Goal: Information Seeking & Learning: Learn about a topic

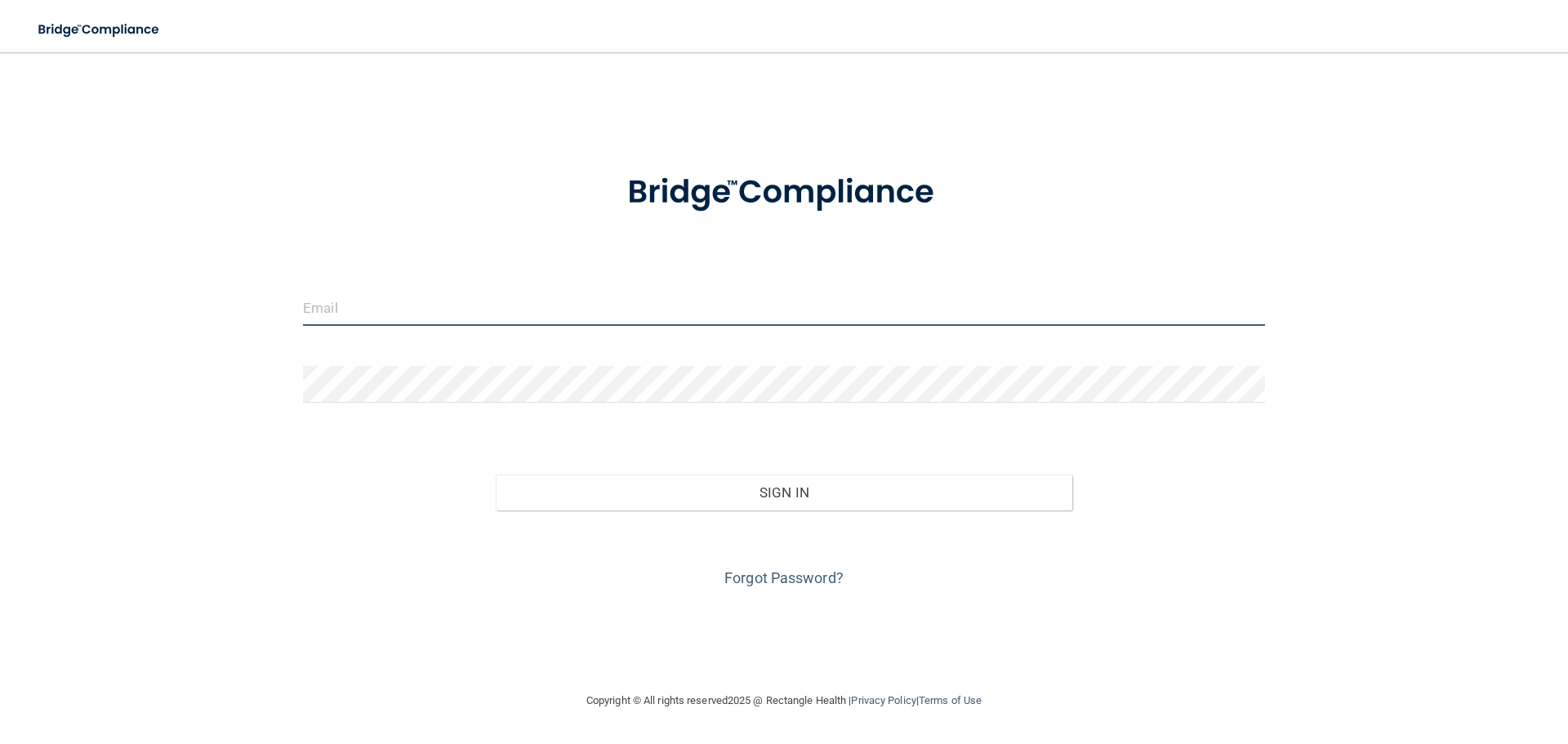
click at [376, 303] on input "email" at bounding box center [784, 307] width 962 height 37
type input "[EMAIL_ADDRESS][PERSON_NAME][DOMAIN_NAME]"
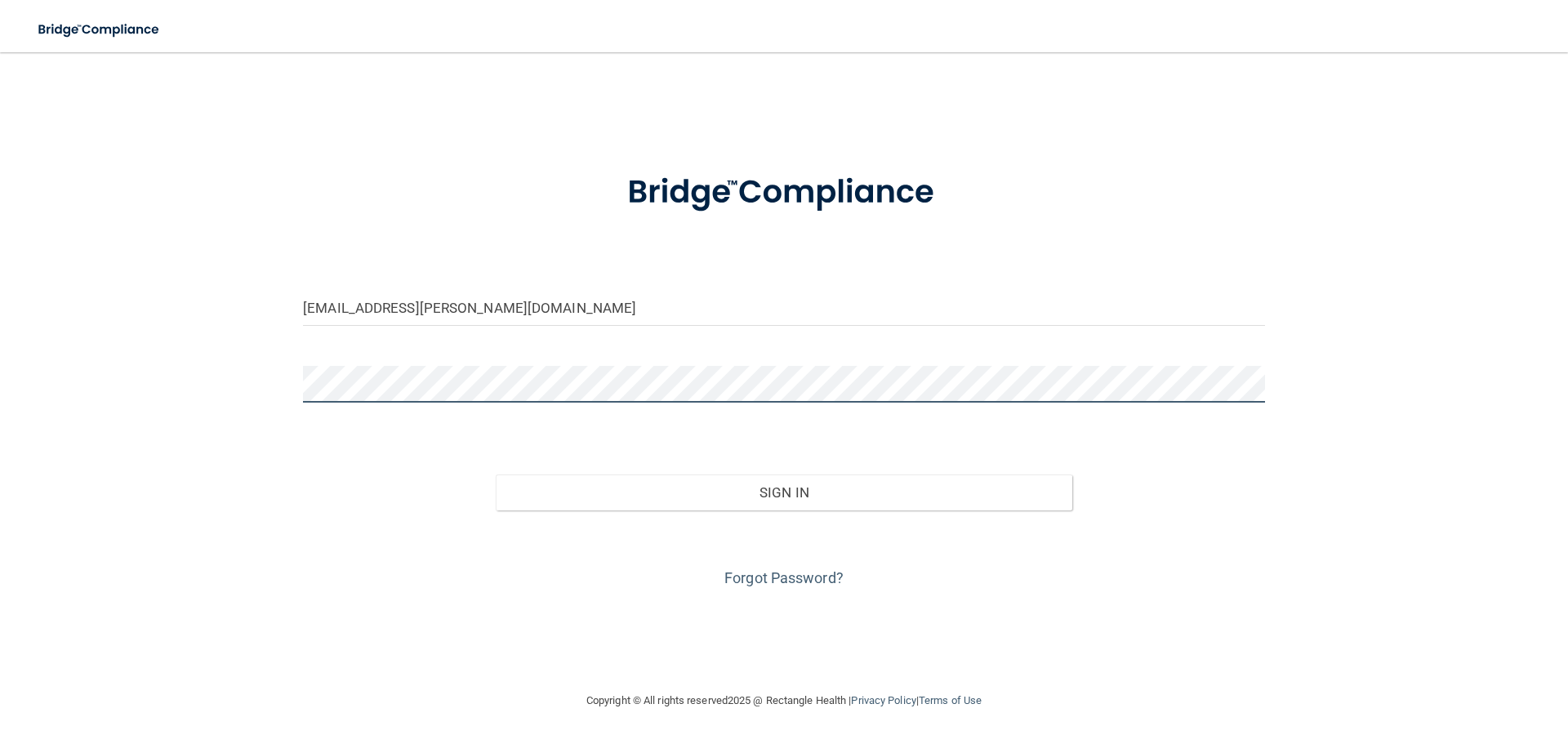
click at [496, 475] on button "Sign In" at bounding box center [784, 493] width 578 height 36
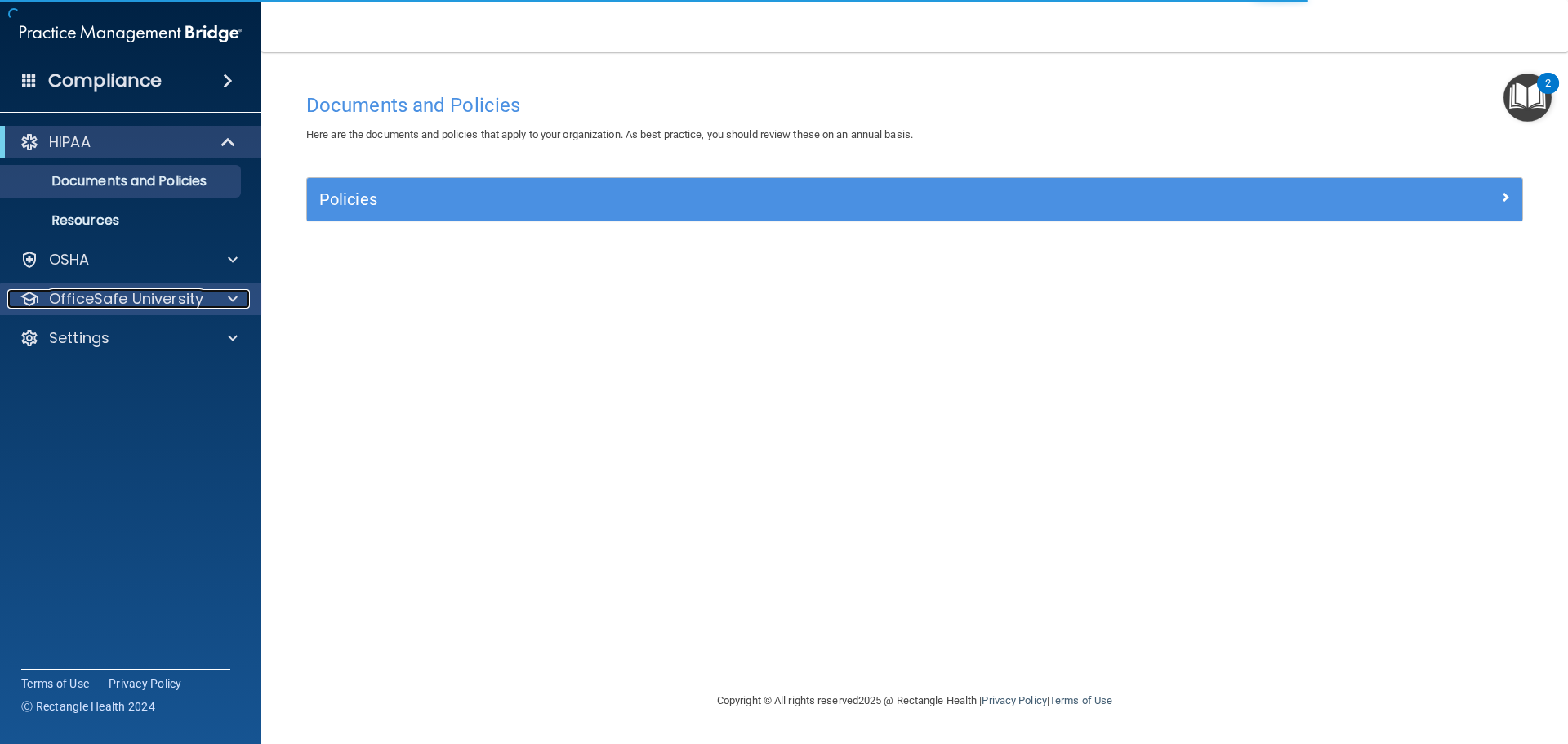
click at [158, 304] on p "OfficeSafe University" at bounding box center [125, 299] width 154 height 20
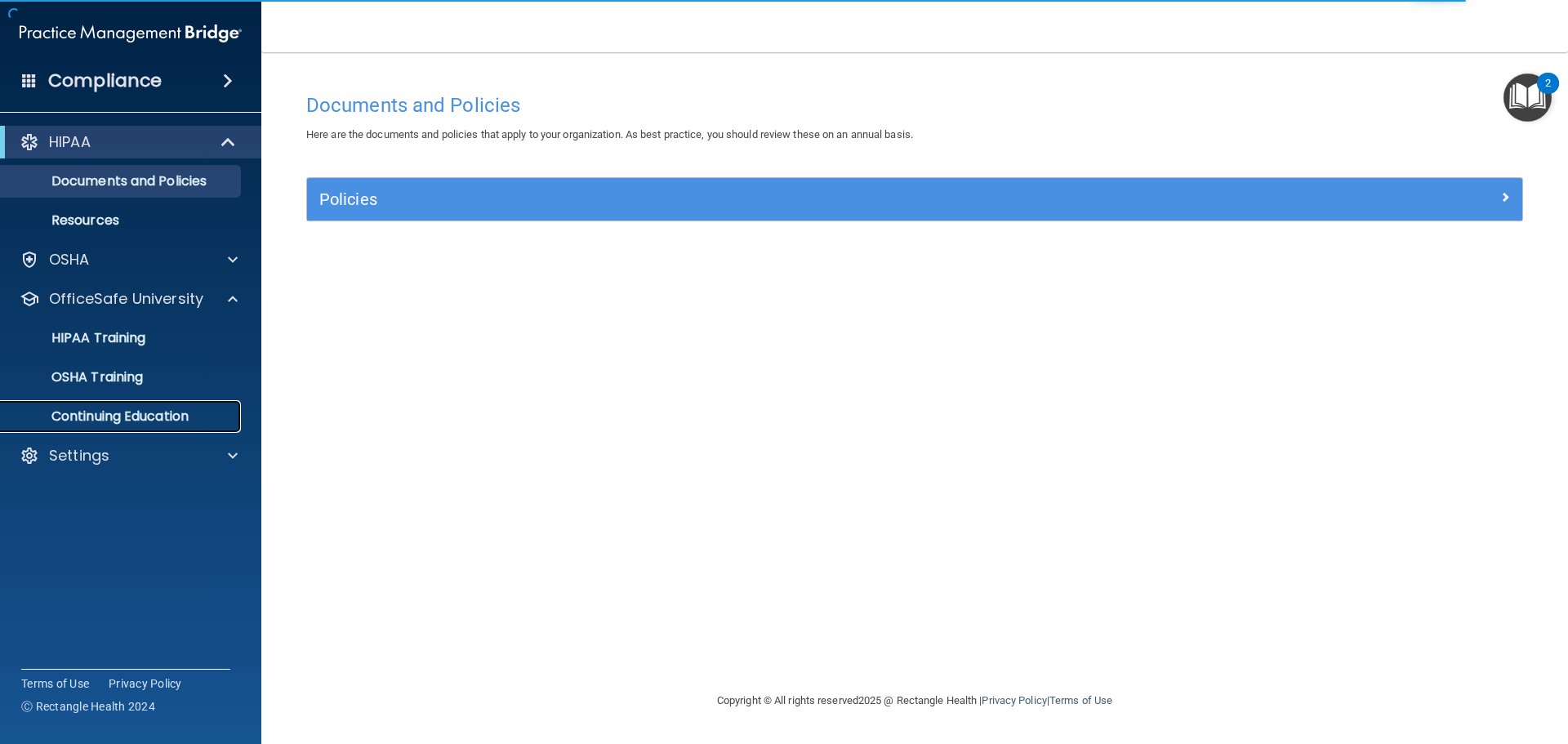
click at [152, 408] on p "Continuing Education" at bounding box center [122, 416] width 223 height 16
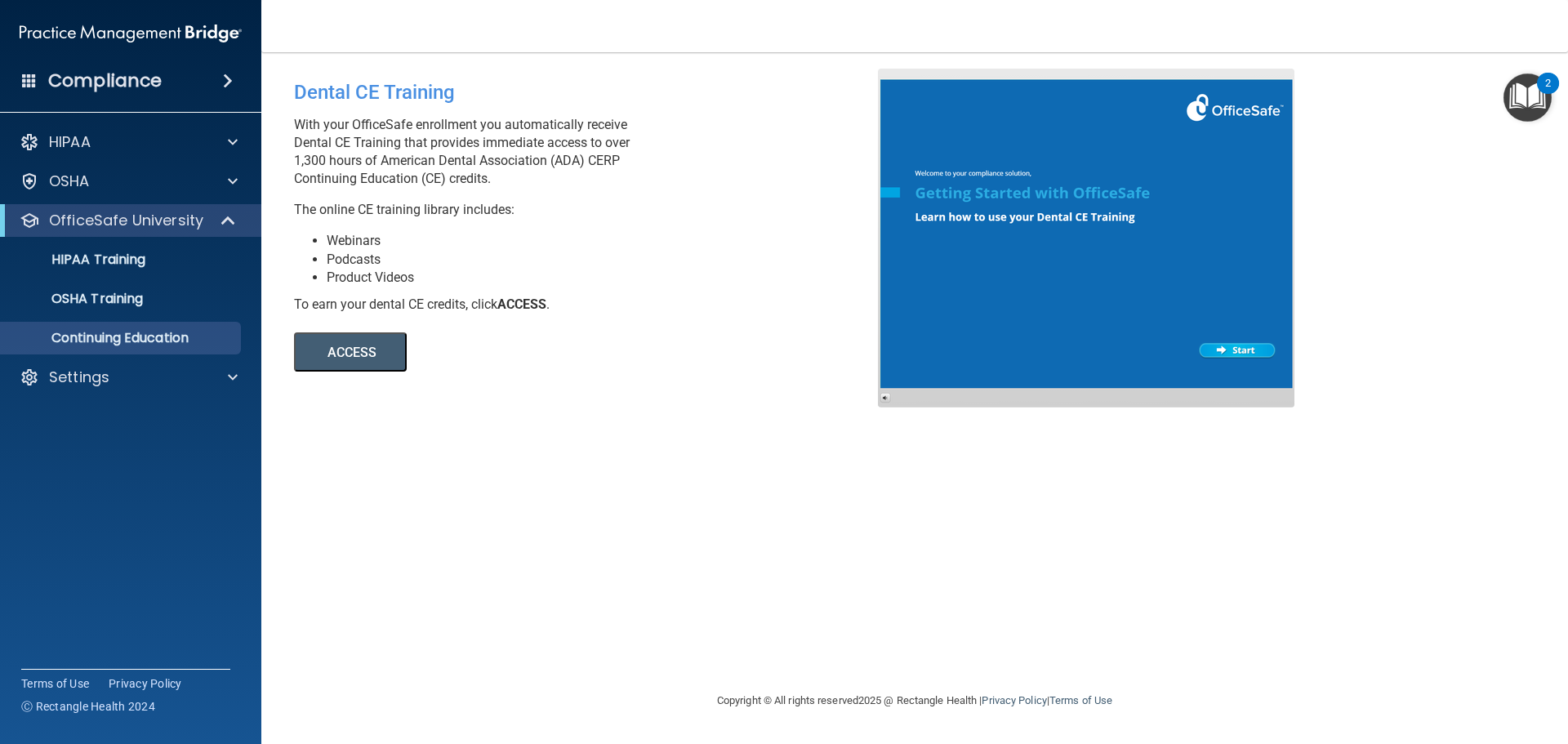
click at [348, 361] on button "ACCESS" at bounding box center [350, 351] width 113 height 39
click at [360, 348] on button "ACCESS" at bounding box center [350, 351] width 113 height 39
